Goal: Task Accomplishment & Management: Manage account settings

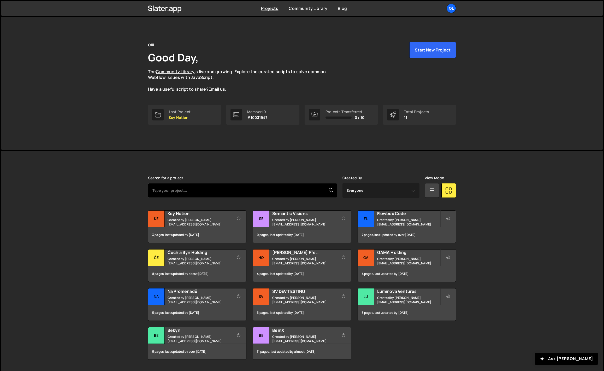
scroll to position [11, 0]
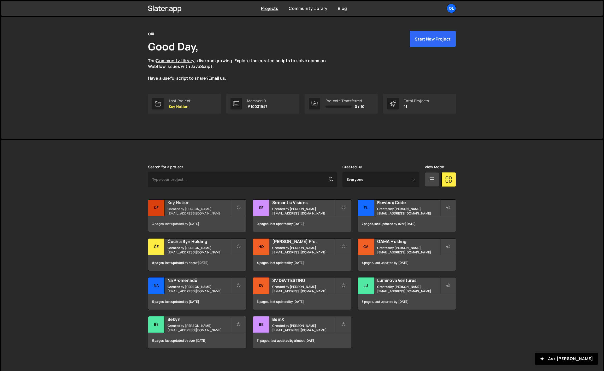
click at [204, 223] on div "3 pages, last updated by [DATE]" at bounding box center [197, 224] width 98 height 16
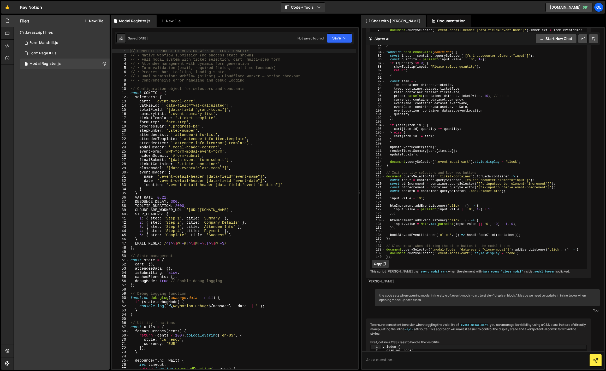
scroll to position [2149, 0]
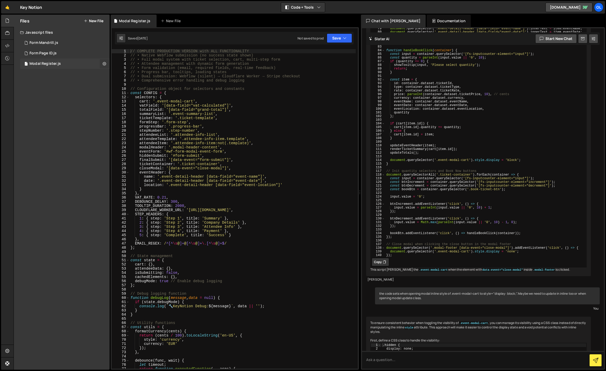
click at [103, 63] on icon at bounding box center [105, 63] width 4 height 5
click at [130, 72] on button "Edit File Settings" at bounding box center [136, 74] width 51 height 10
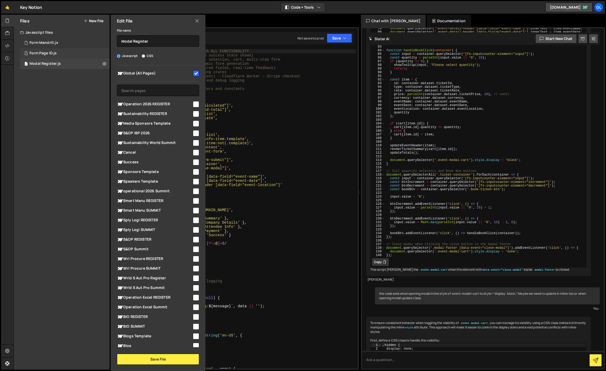
click at [56, 56] on div "1 Form Page ID.js 0" at bounding box center [65, 53] width 90 height 10
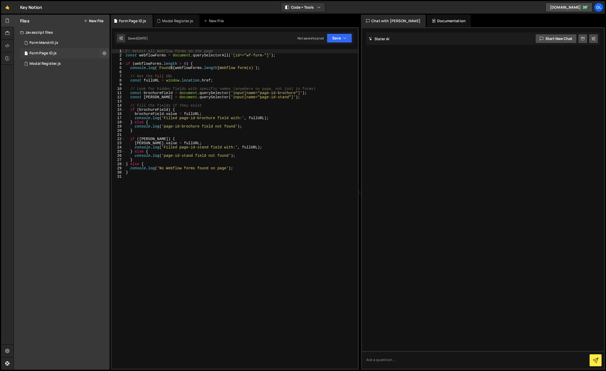
scroll to position [0, 0]
click at [101, 52] on button at bounding box center [104, 53] width 9 height 9
click at [130, 63] on button "Edit File Settings" at bounding box center [136, 64] width 51 height 10
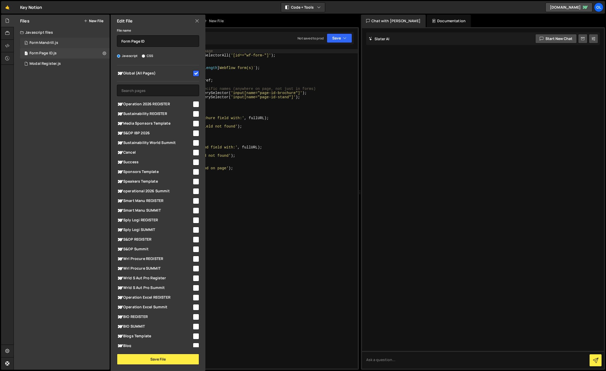
click at [66, 41] on div "0 Form Mandrill.js 0" at bounding box center [65, 43] width 90 height 10
checkbox input "false"
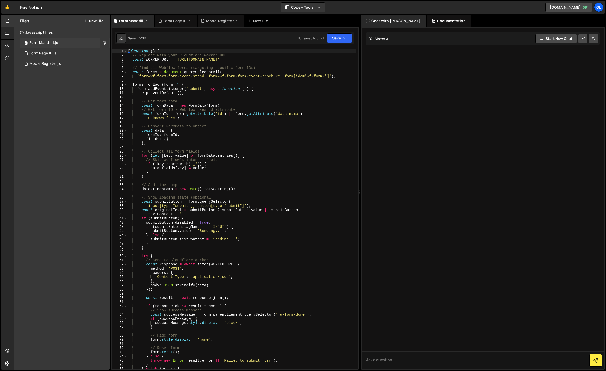
click at [103, 41] on icon at bounding box center [105, 42] width 4 height 5
type input "Form Mandrill"
radio input "true"
click at [132, 56] on button "Edit File Settings" at bounding box center [136, 54] width 51 height 10
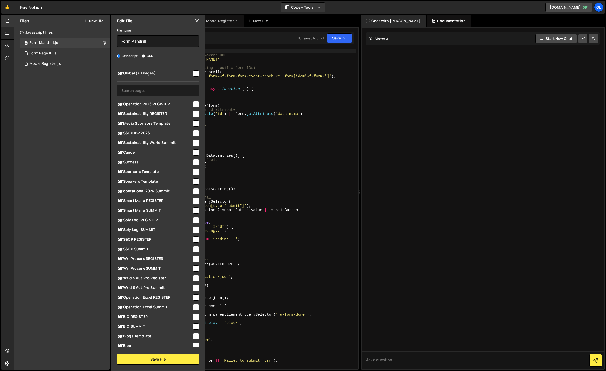
click at [199, 20] on icon at bounding box center [197, 21] width 4 height 6
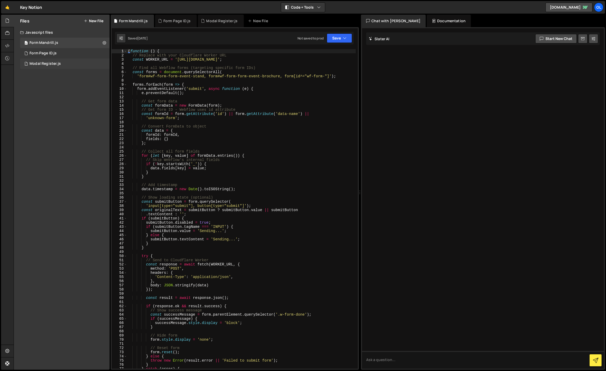
click at [52, 63] on div "Modal Register.js" at bounding box center [44, 63] width 31 height 5
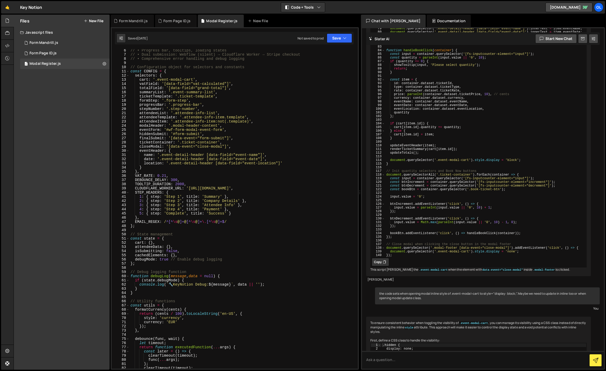
scroll to position [21, 0]
